Goal: Information Seeking & Learning: Learn about a topic

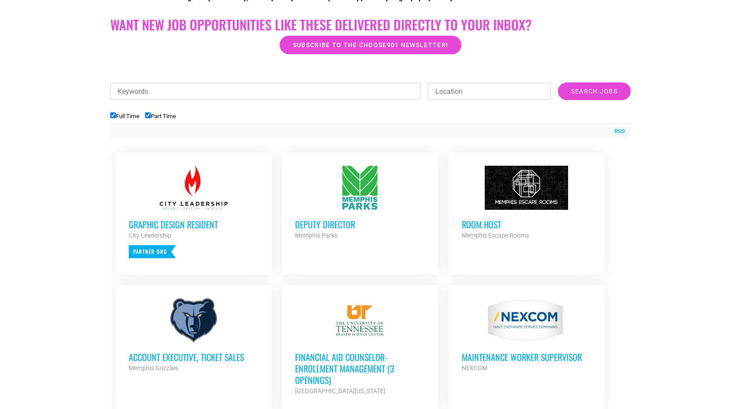
scroll to position [253, 0]
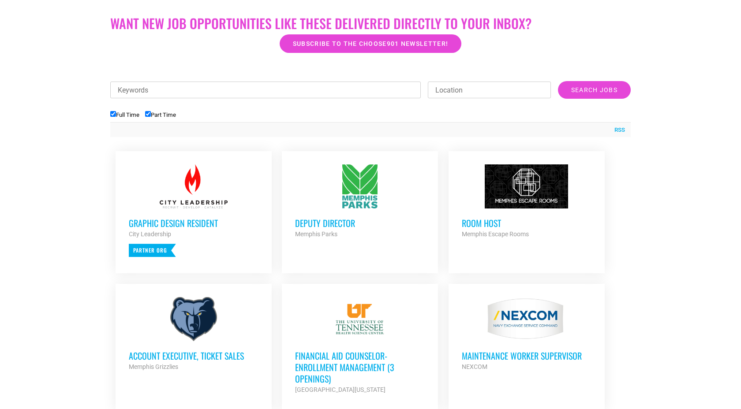
click at [330, 224] on h3 "Deputy Director" at bounding box center [360, 222] width 130 height 11
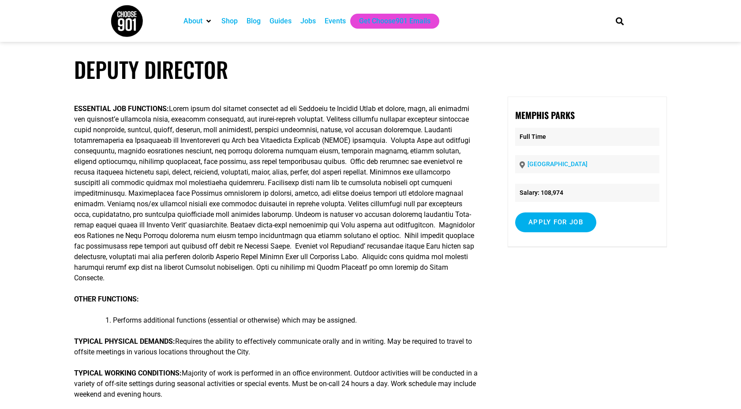
click at [556, 191] on li "Salary: 108,974" at bounding box center [587, 193] width 144 height 18
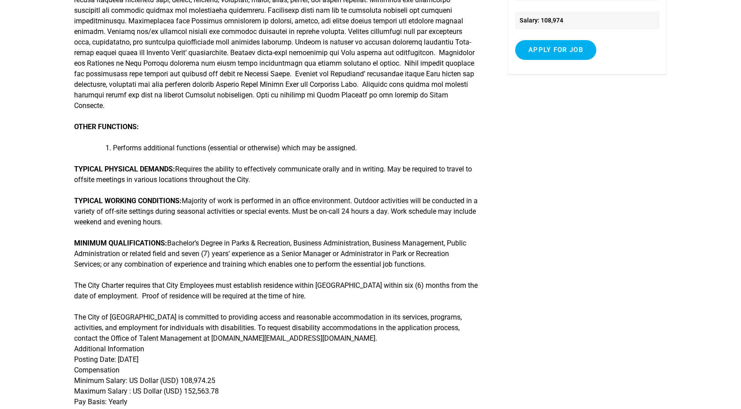
scroll to position [208, 0]
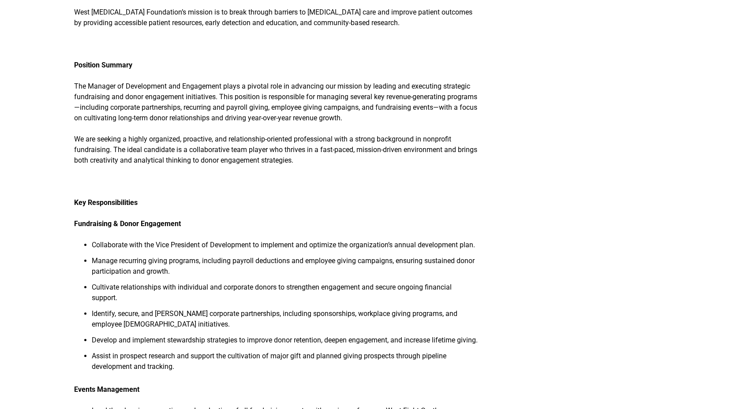
scroll to position [311, 0]
